Goal: Task Accomplishment & Management: Use online tool/utility

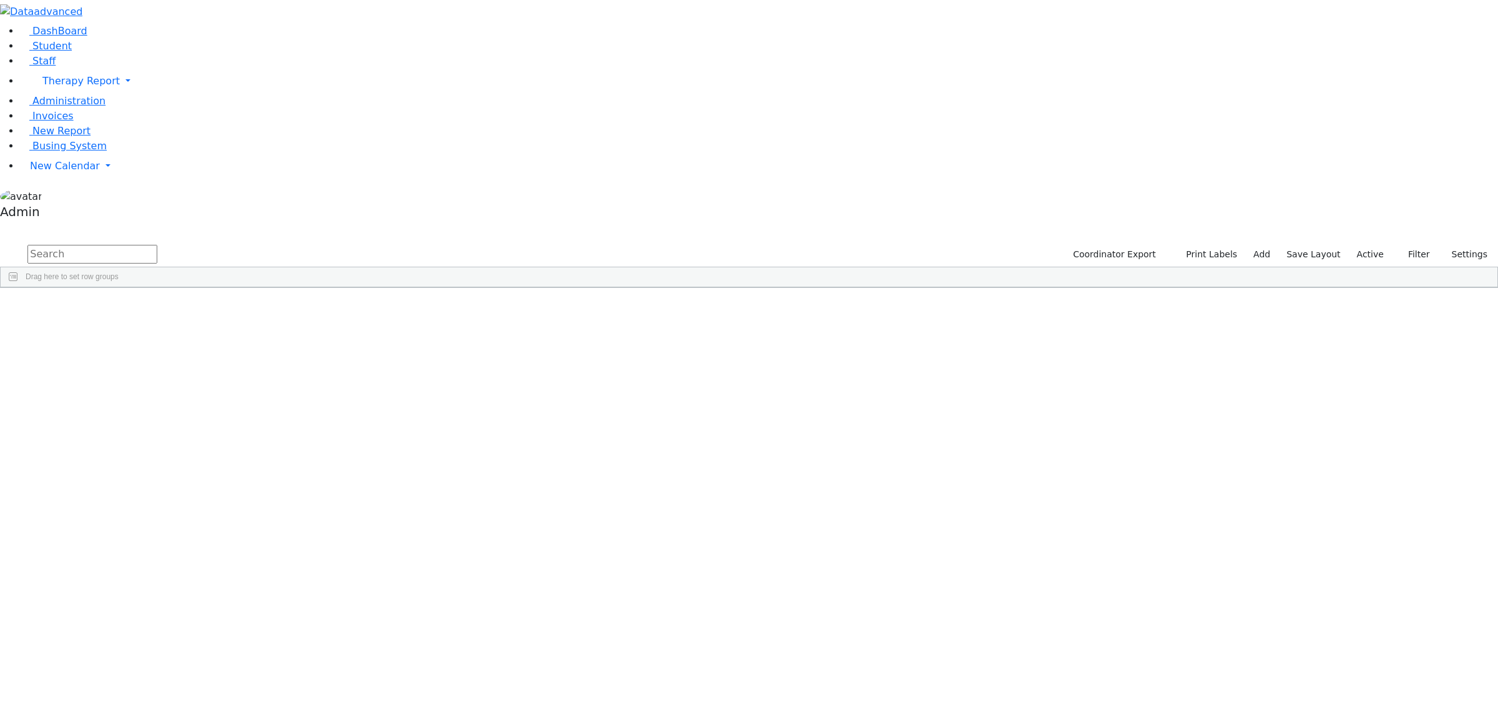
click at [144, 288] on div "DashBoard Student Staff Therapy Report Student Old Calendar Report Admin" at bounding box center [749, 144] width 1498 height 288
click at [73, 179] on link "New Calendar" at bounding box center [759, 166] width 1478 height 25
click at [69, 197] on span "Calendar" at bounding box center [49, 191] width 45 height 12
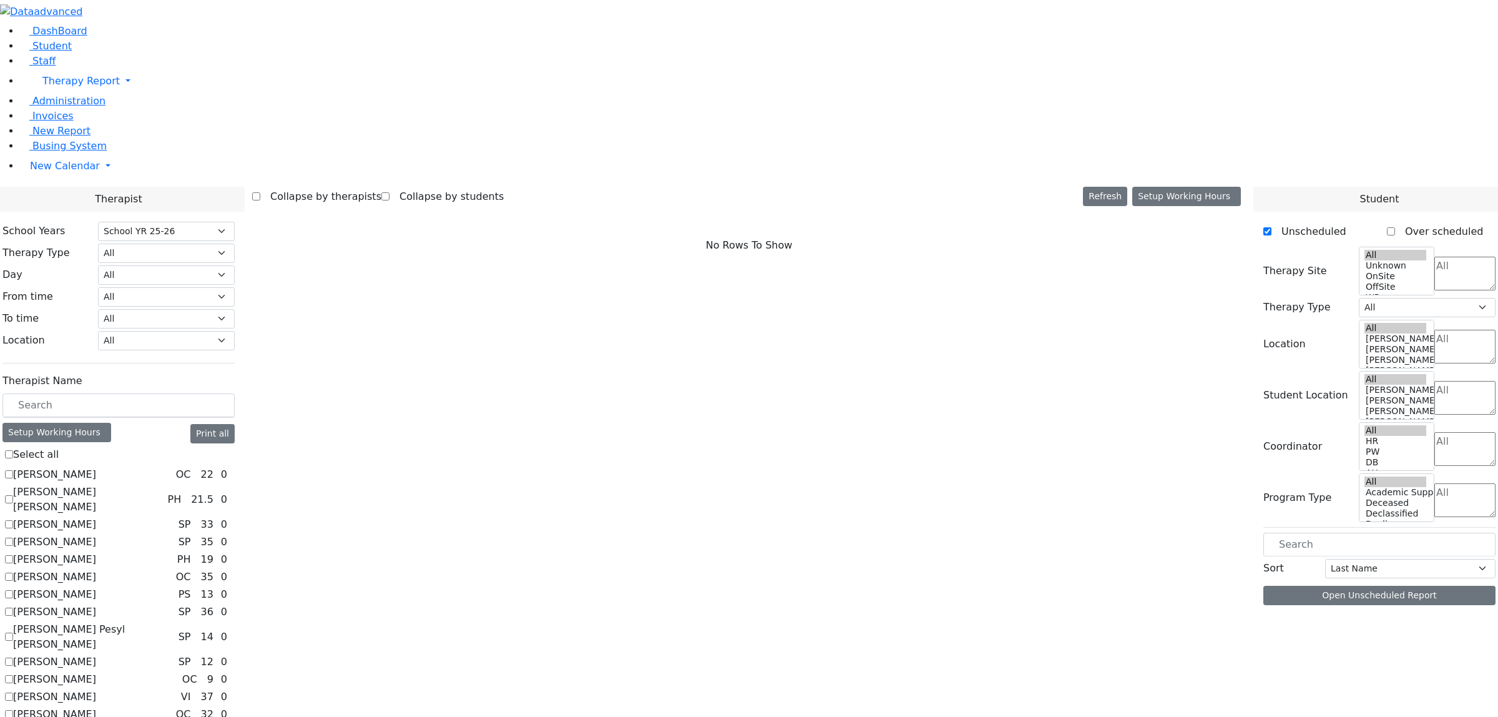
select select "212"
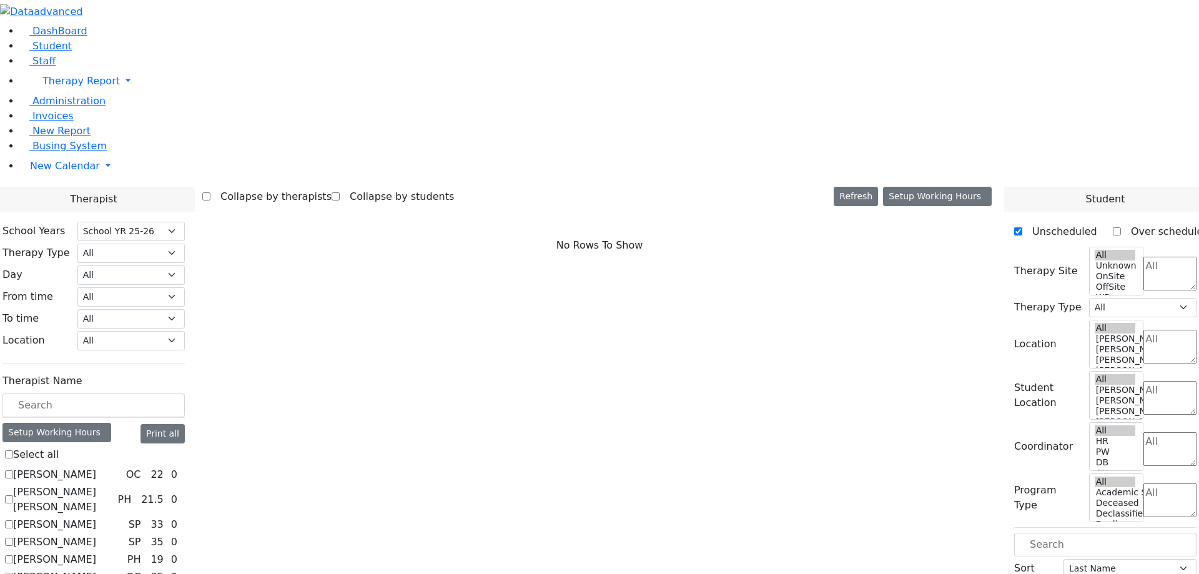
click at [96, 467] on label "[PERSON_NAME]" at bounding box center [54, 474] width 83 height 15
click at [13, 470] on input "[PERSON_NAME]" at bounding box center [9, 474] width 8 height 8
checkbox input "true"
select select "1"
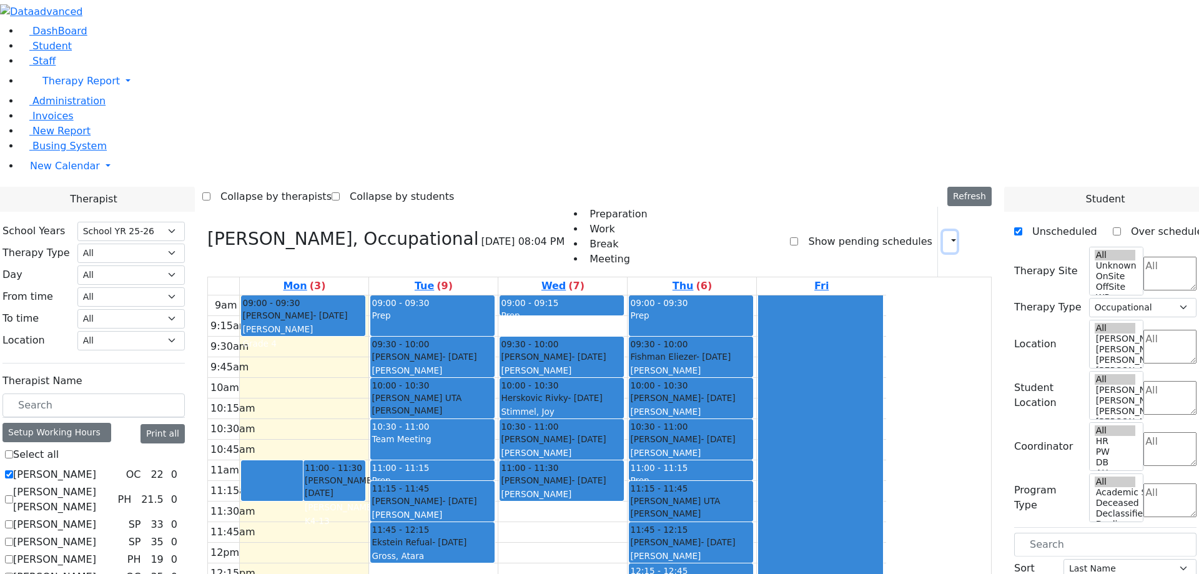
click at [946, 235] on icon "button" at bounding box center [946, 241] width 0 height 12
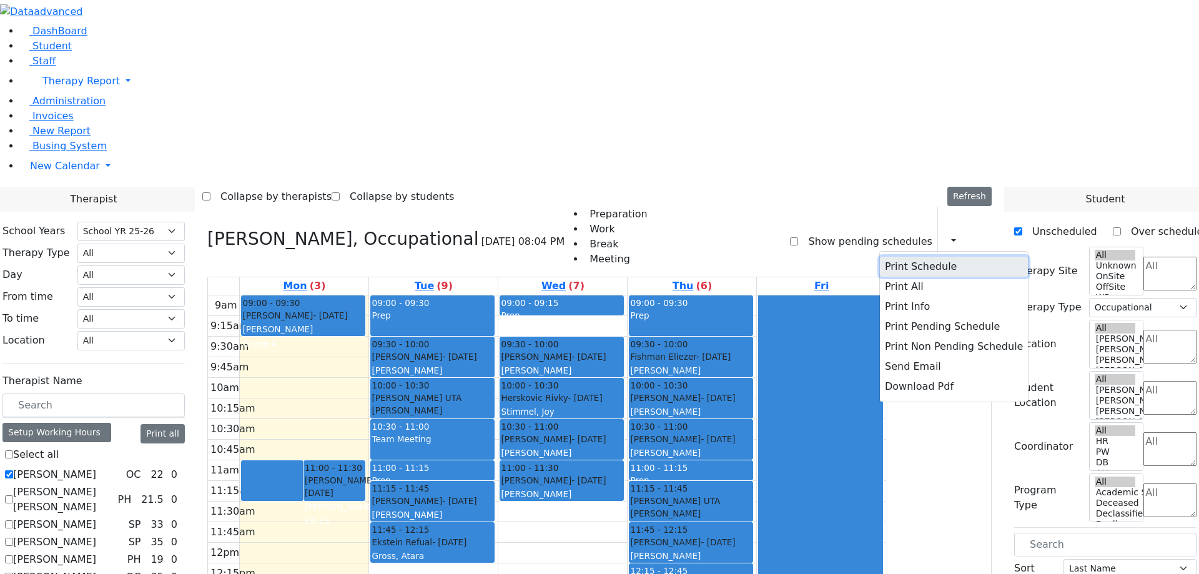
click at [897, 257] on button "Print Schedule" at bounding box center [954, 267] width 148 height 20
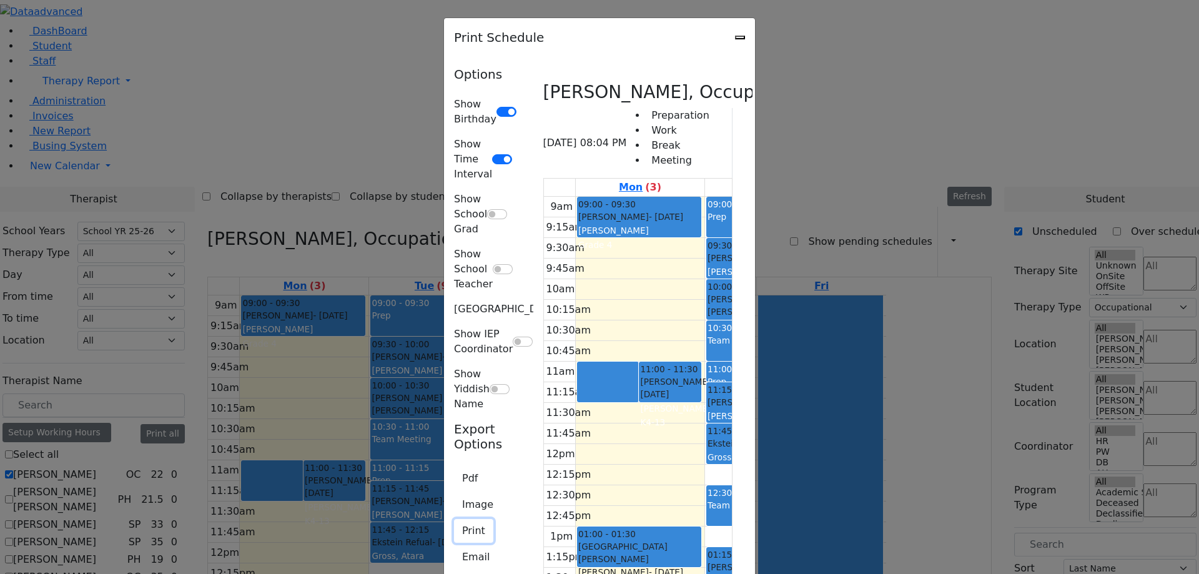
click at [454, 519] on button "Print" at bounding box center [473, 531] width 39 height 24
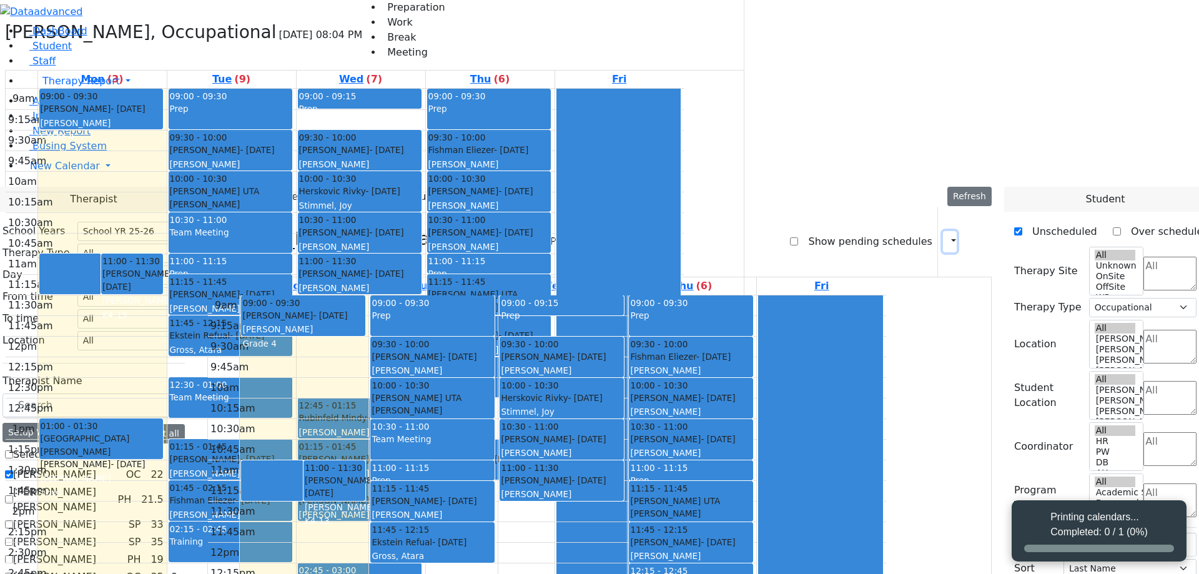
click at [946, 235] on icon "button" at bounding box center [946, 241] width 0 height 12
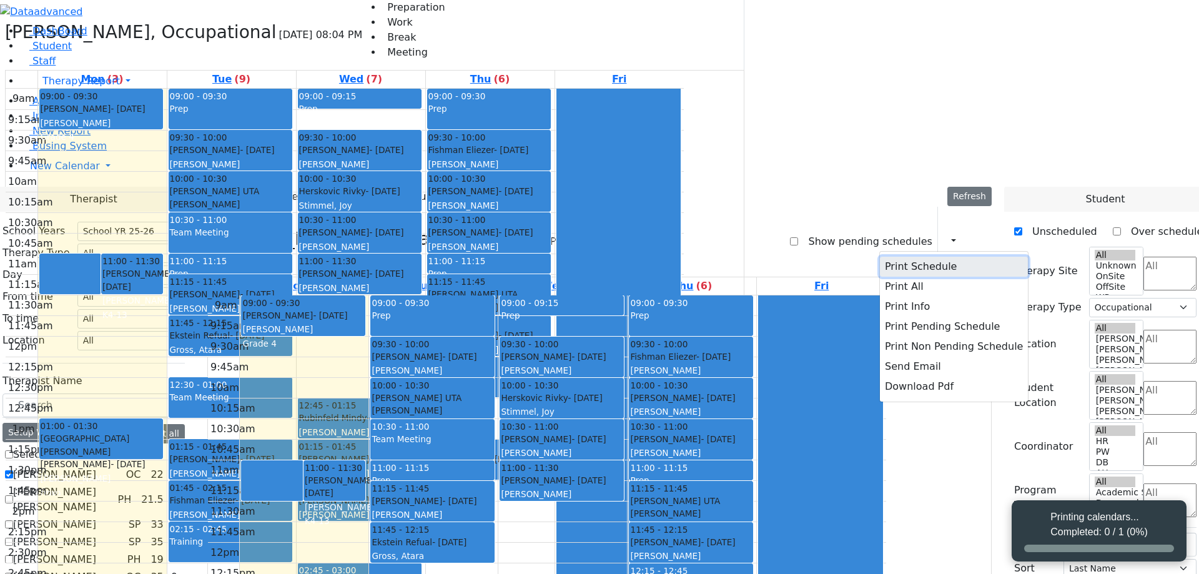
click at [901, 257] on button "Print Schedule" at bounding box center [954, 267] width 148 height 20
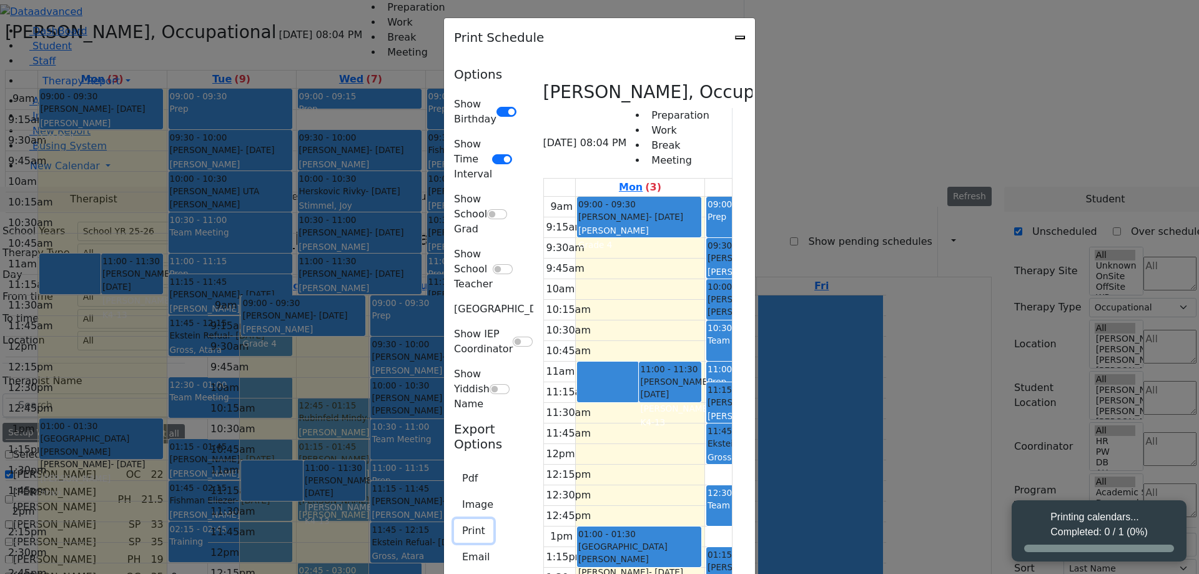
click at [454, 519] on button "Print" at bounding box center [473, 531] width 39 height 24
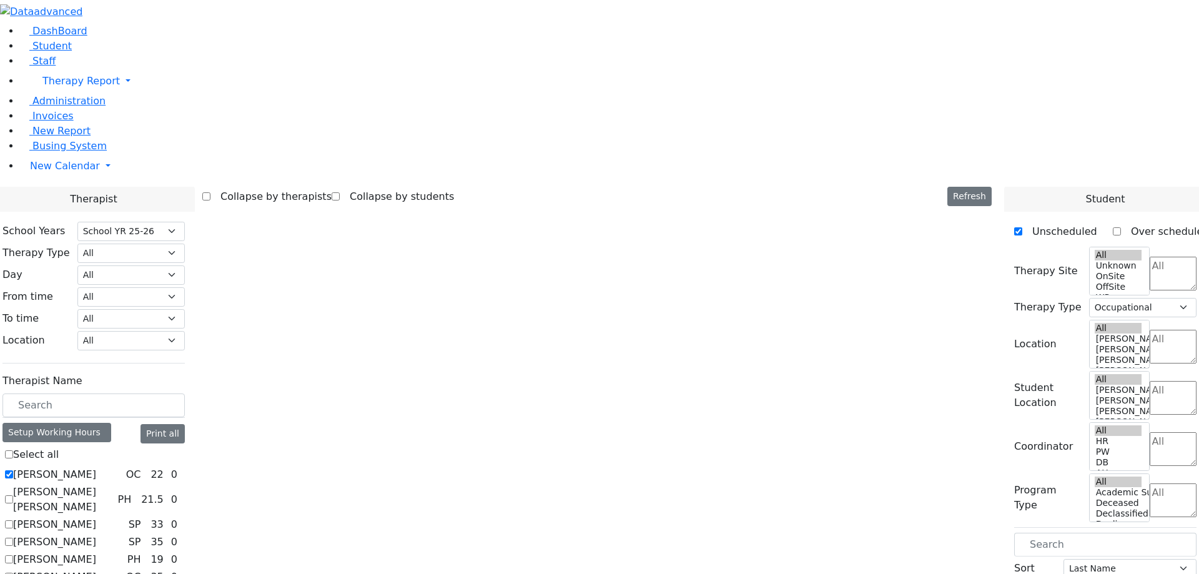
select select "212"
select select "1"
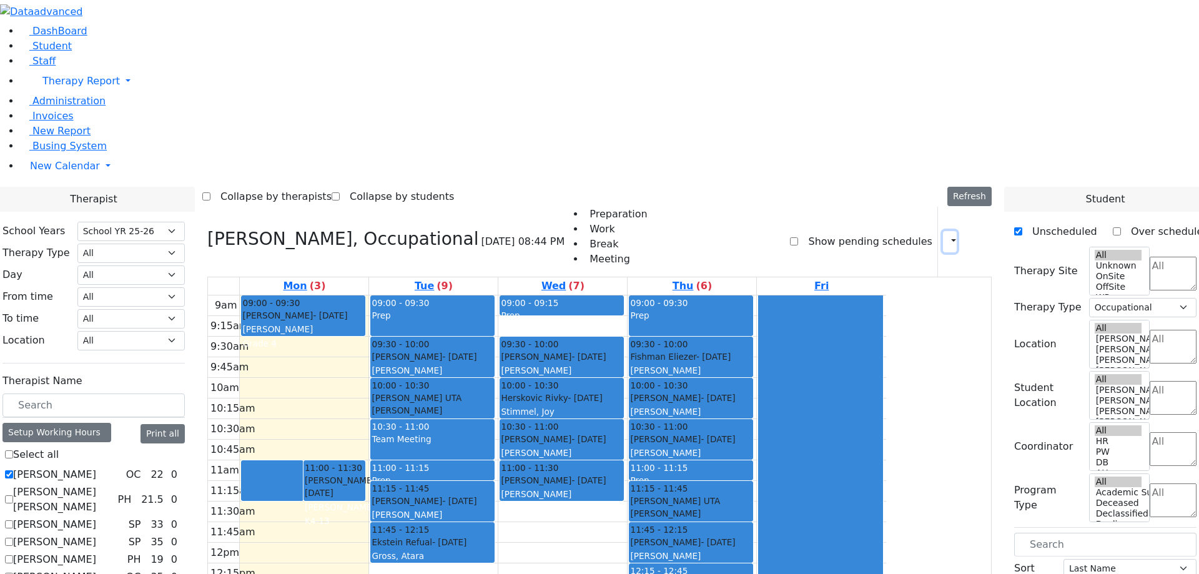
click at [946, 235] on icon "button" at bounding box center [946, 241] width 0 height 12
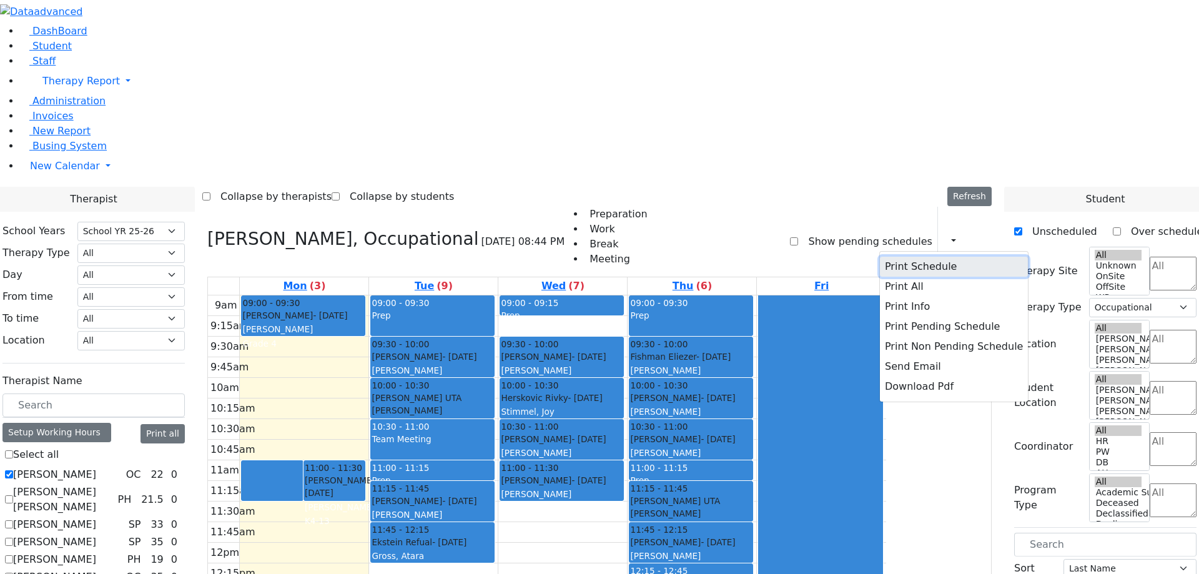
click at [900, 257] on button "Print Schedule" at bounding box center [954, 267] width 148 height 20
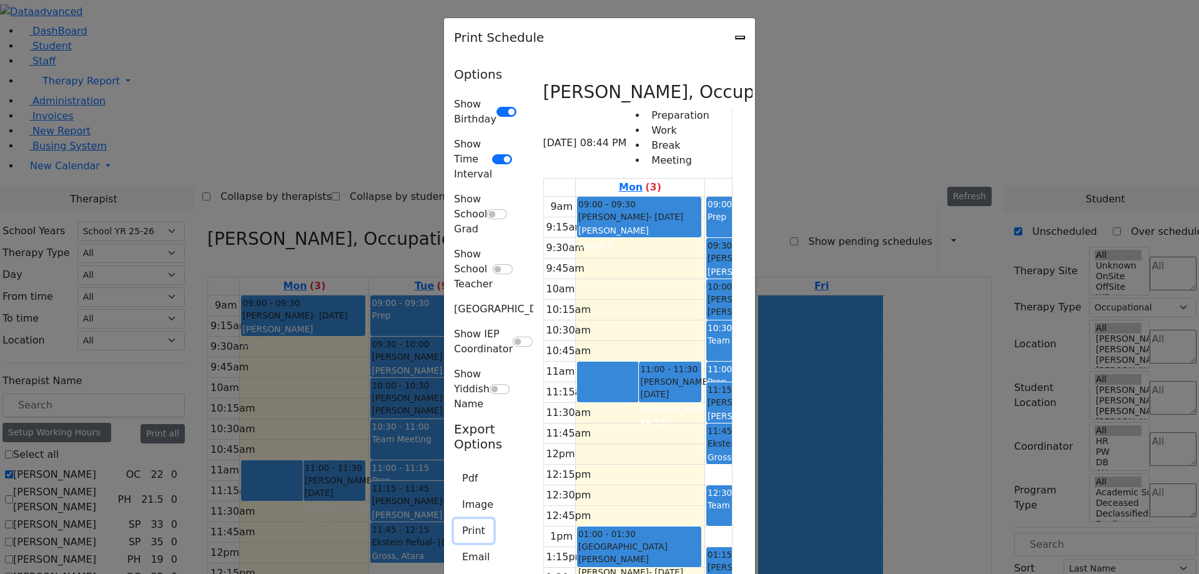
click at [454, 519] on button "Print" at bounding box center [473, 531] width 39 height 24
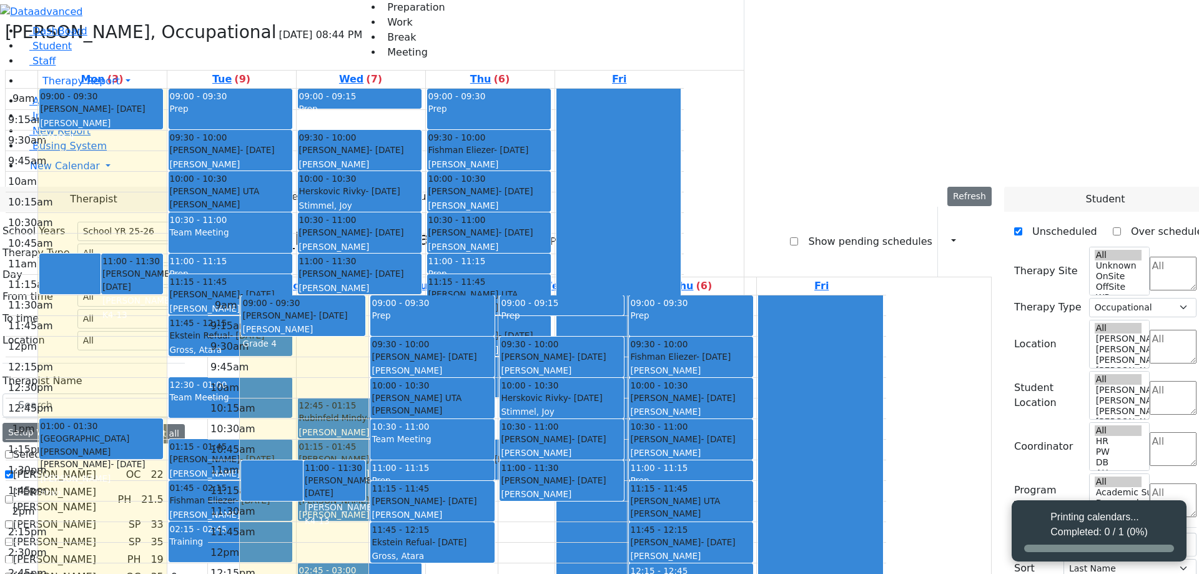
scroll to position [2, 0]
